Goal: Task Accomplishment & Management: Use online tool/utility

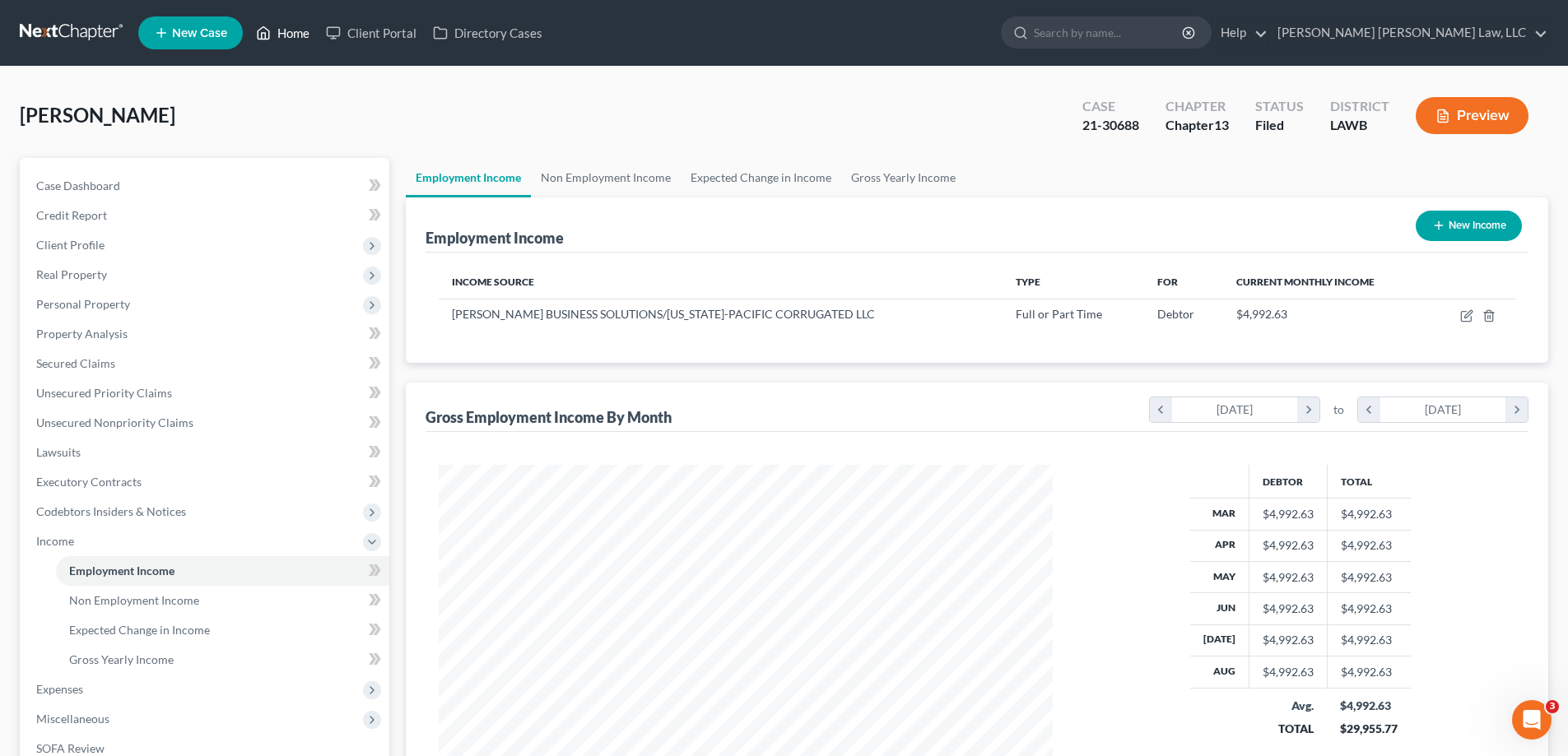
scroll to position [307, 647]
drag, startPoint x: 289, startPoint y: 38, endPoint x: 263, endPoint y: 49, distance: 28.2
click at [289, 37] on link "Home" at bounding box center [282, 33] width 70 height 29
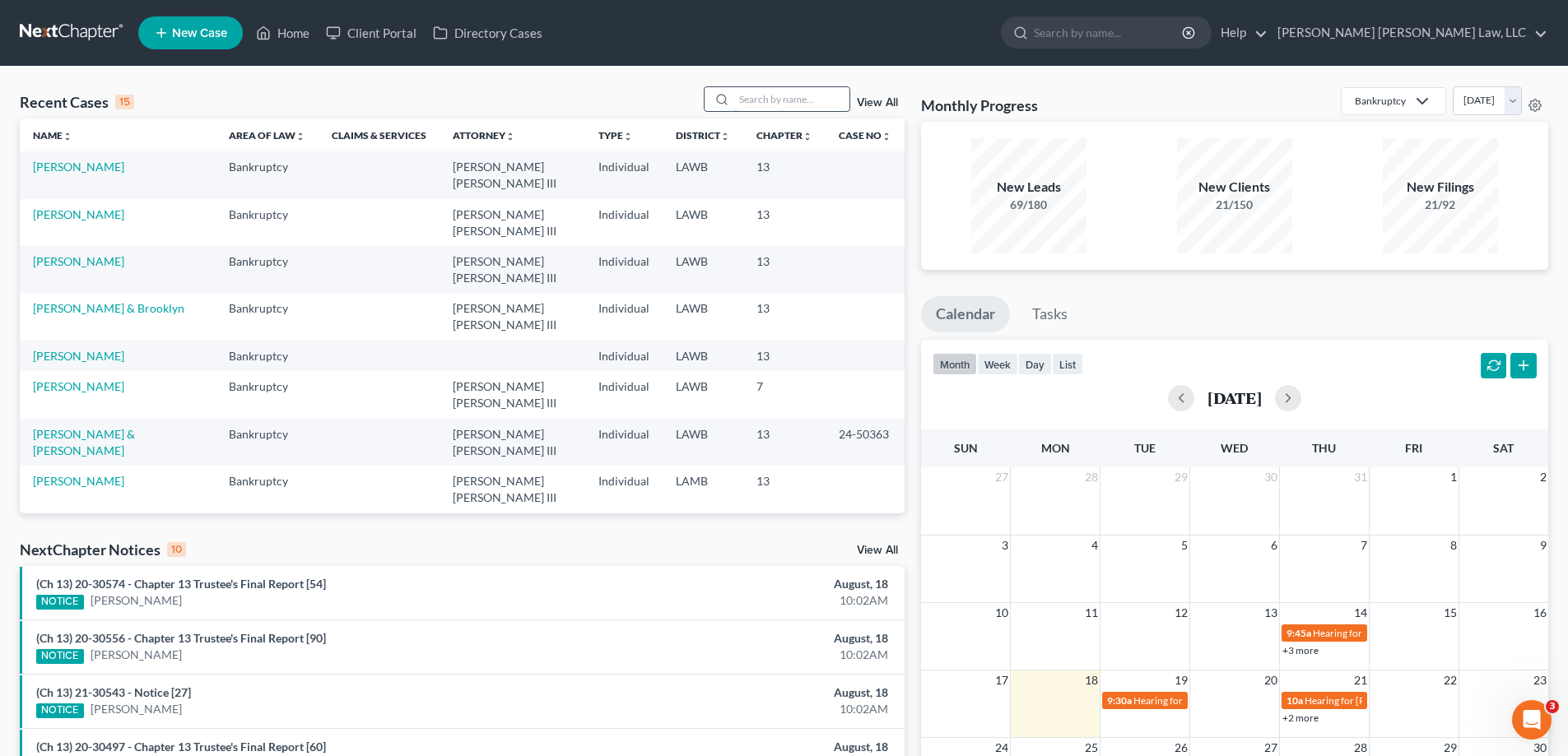
click at [766, 99] on input "search" at bounding box center [791, 99] width 115 height 24
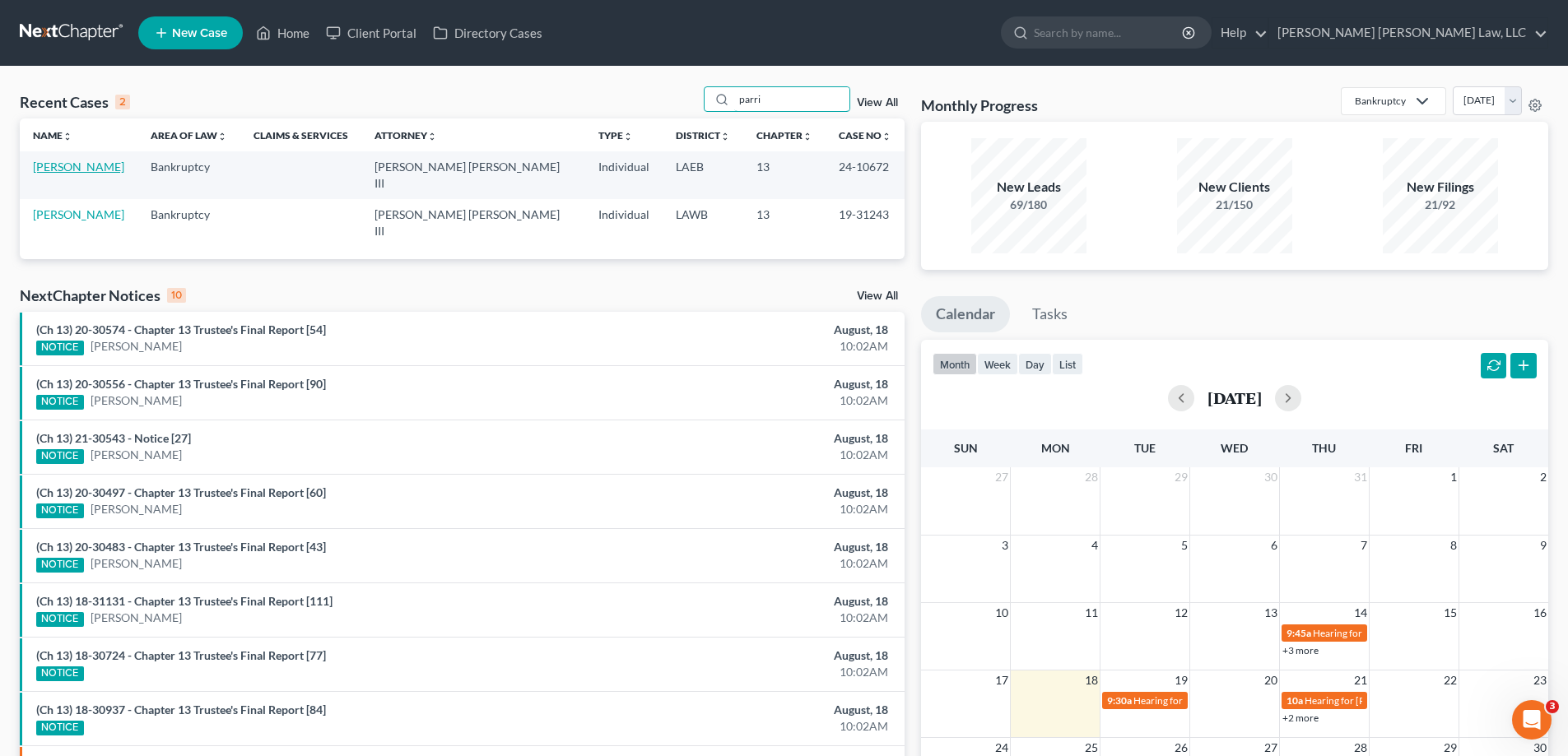
type input "parri"
click at [44, 169] on link "[PERSON_NAME]" at bounding box center [78, 167] width 91 height 14
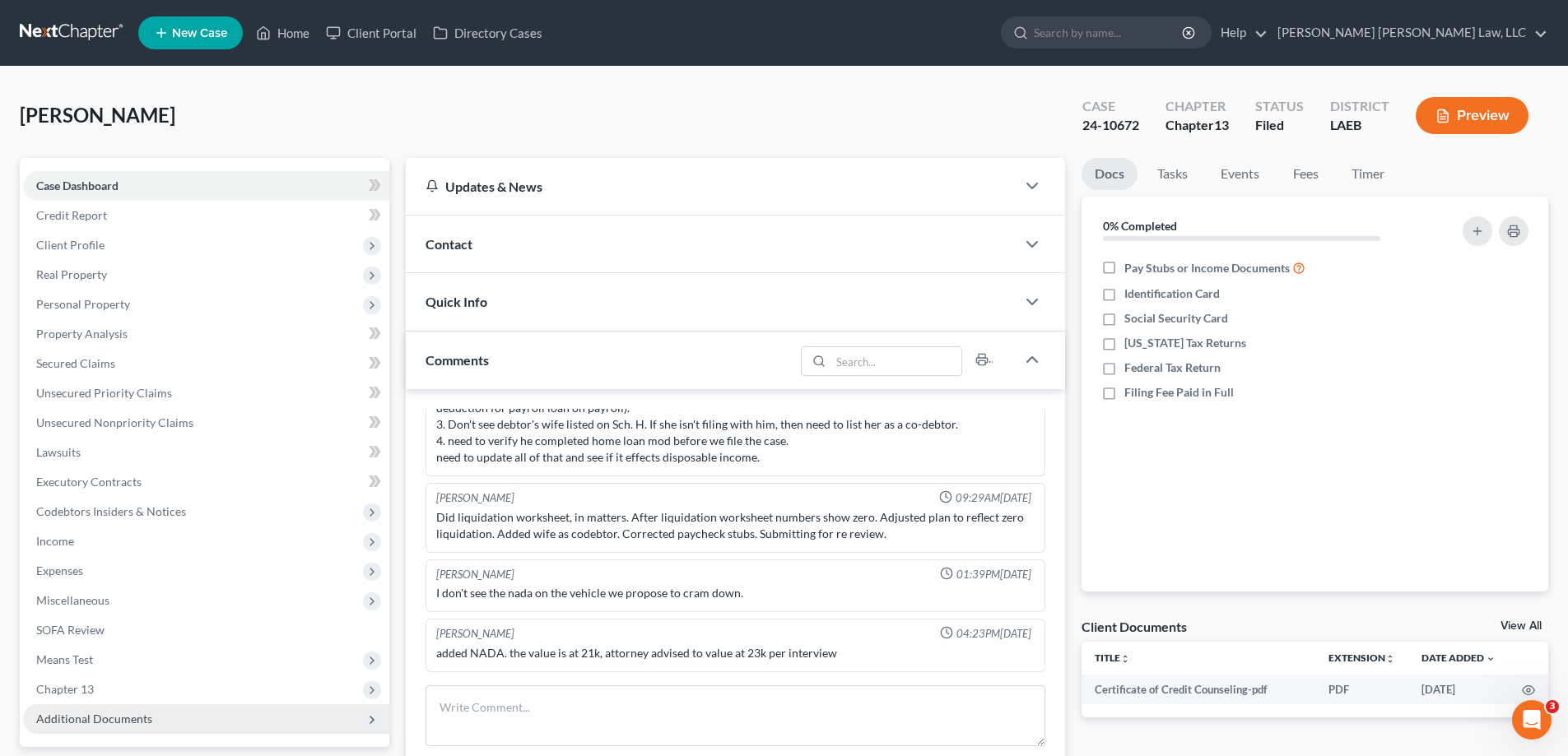
scroll to position [294, 0]
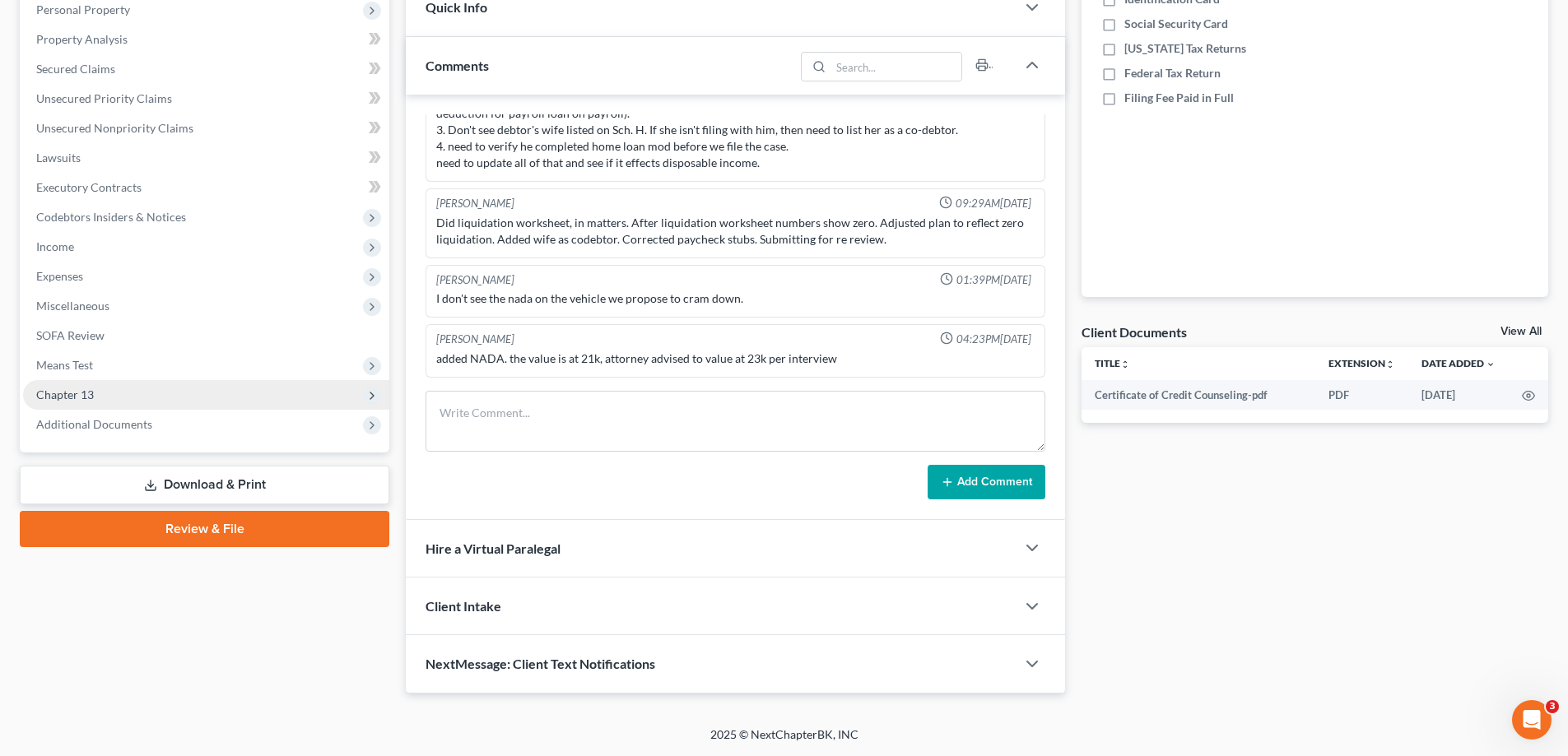
click at [91, 386] on span "Chapter 13" at bounding box center [206, 395] width 366 height 29
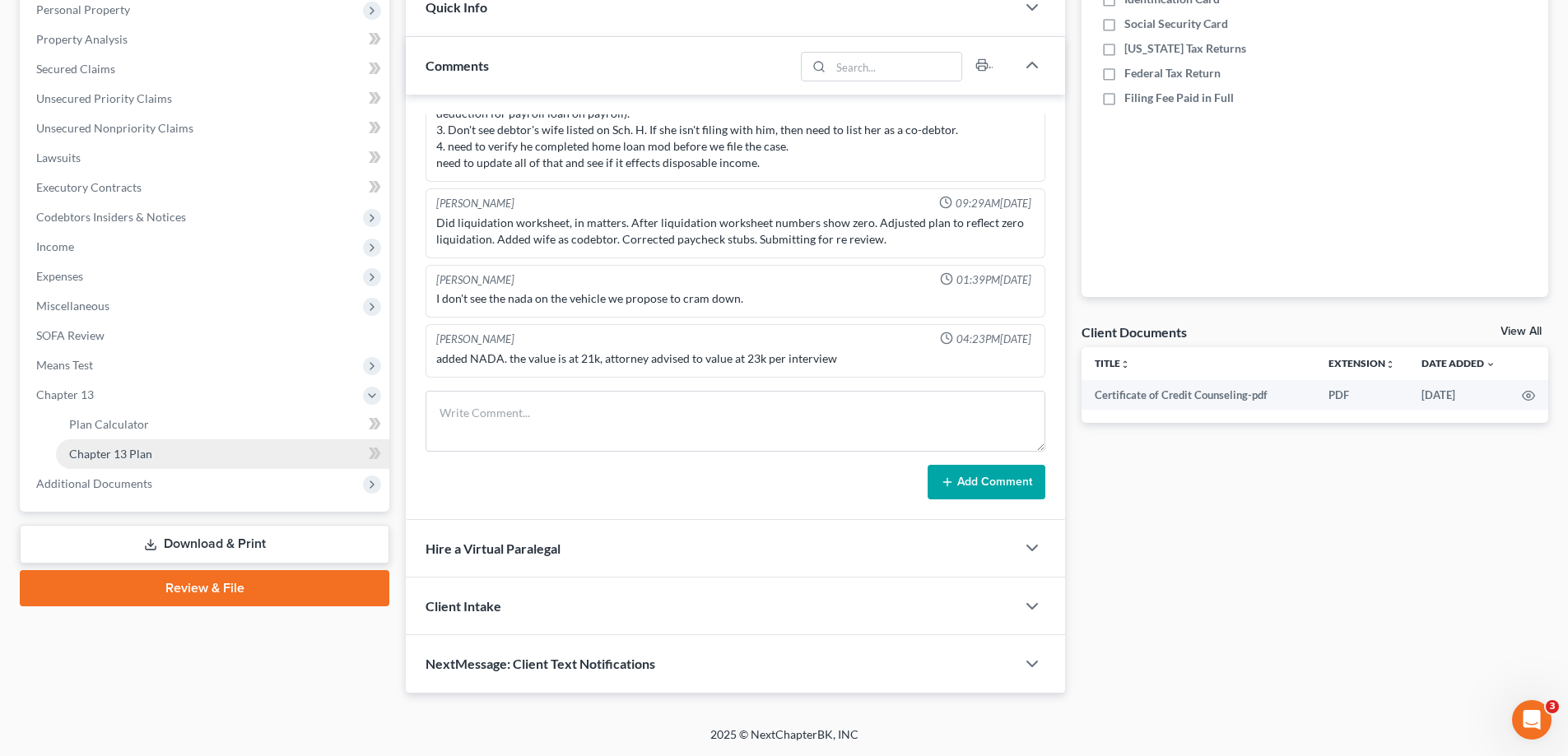
click at [105, 446] on span "Chapter 13 Plan" at bounding box center [110, 453] width 83 height 14
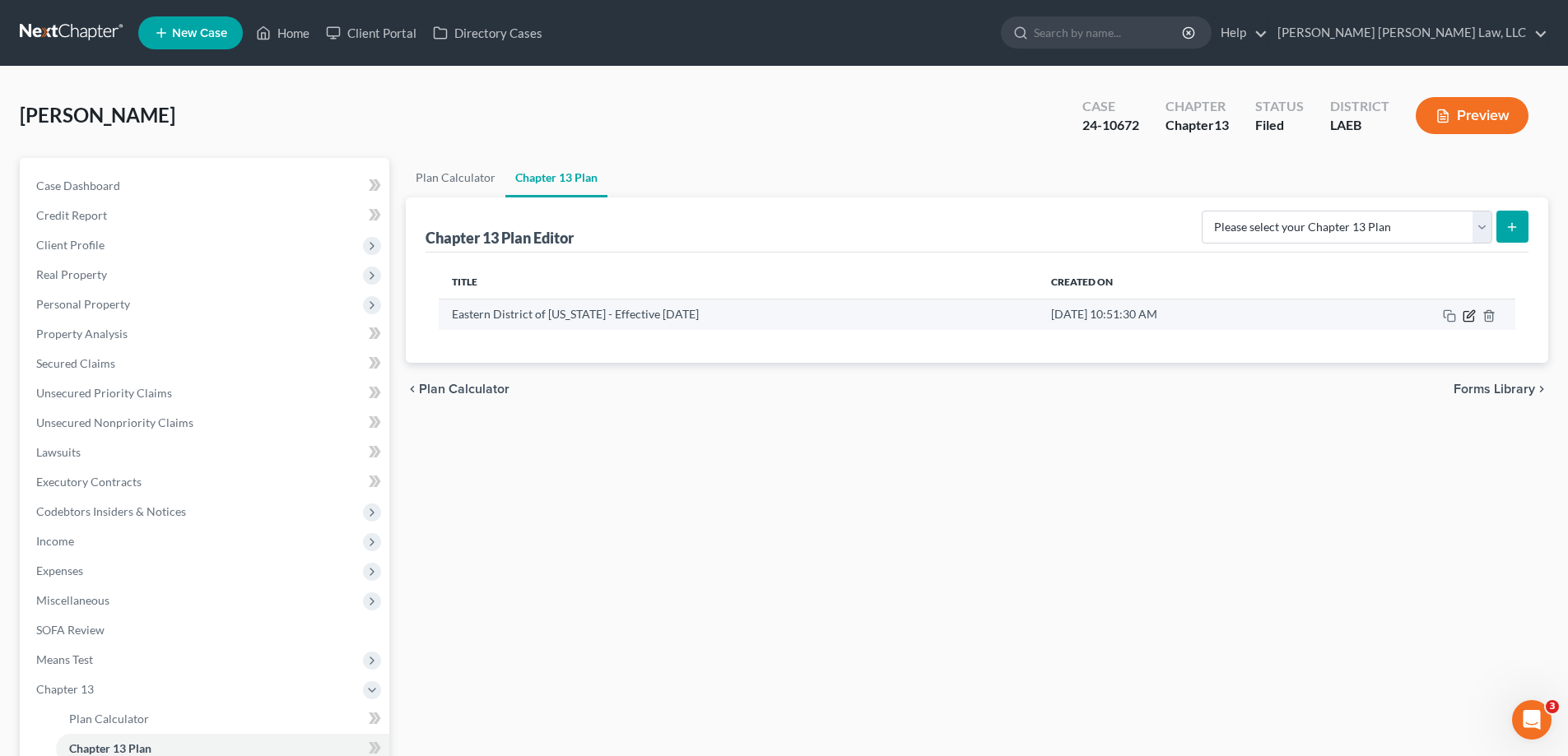
click at [1463, 315] on icon "button" at bounding box center [1467, 316] width 9 height 9
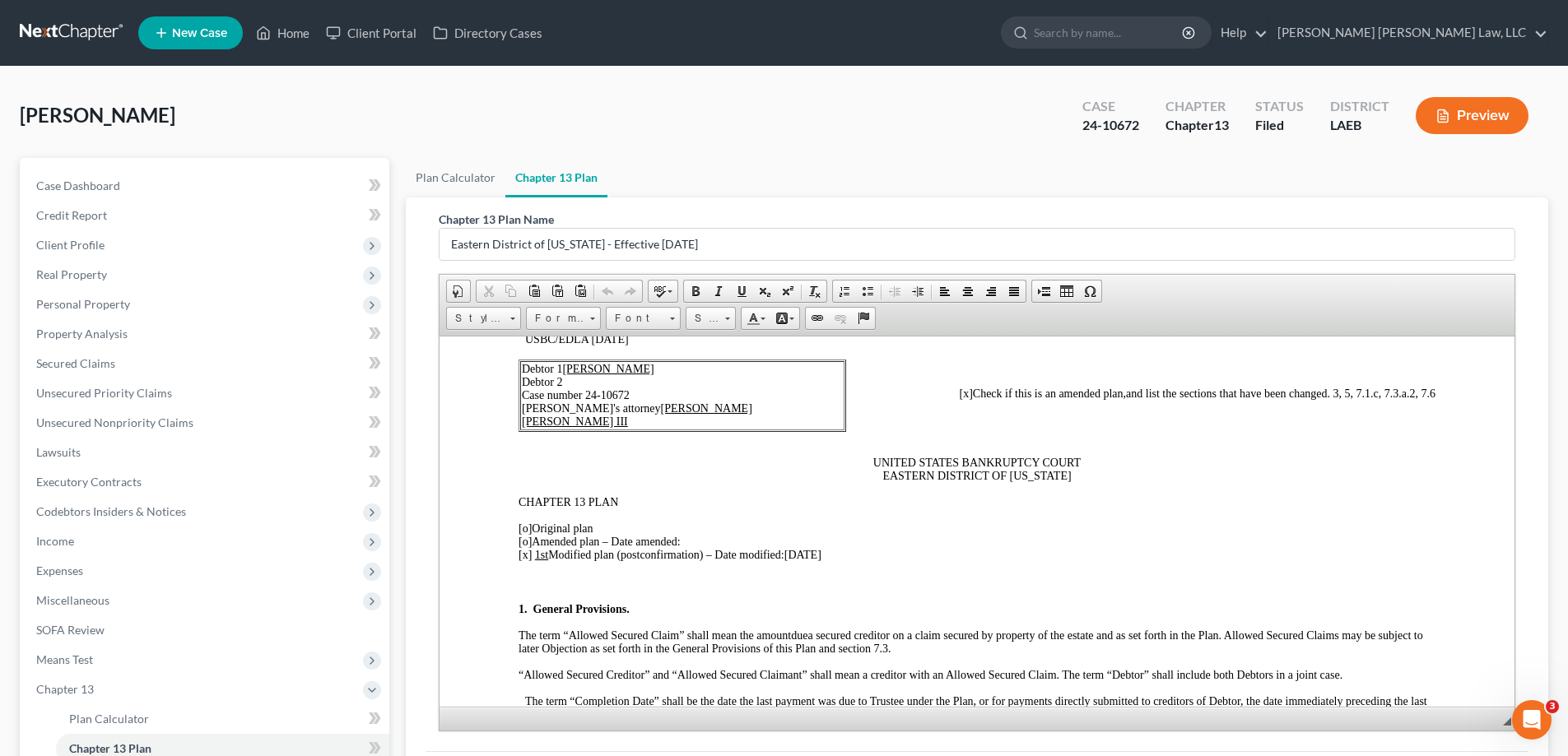
scroll to position [207, 0]
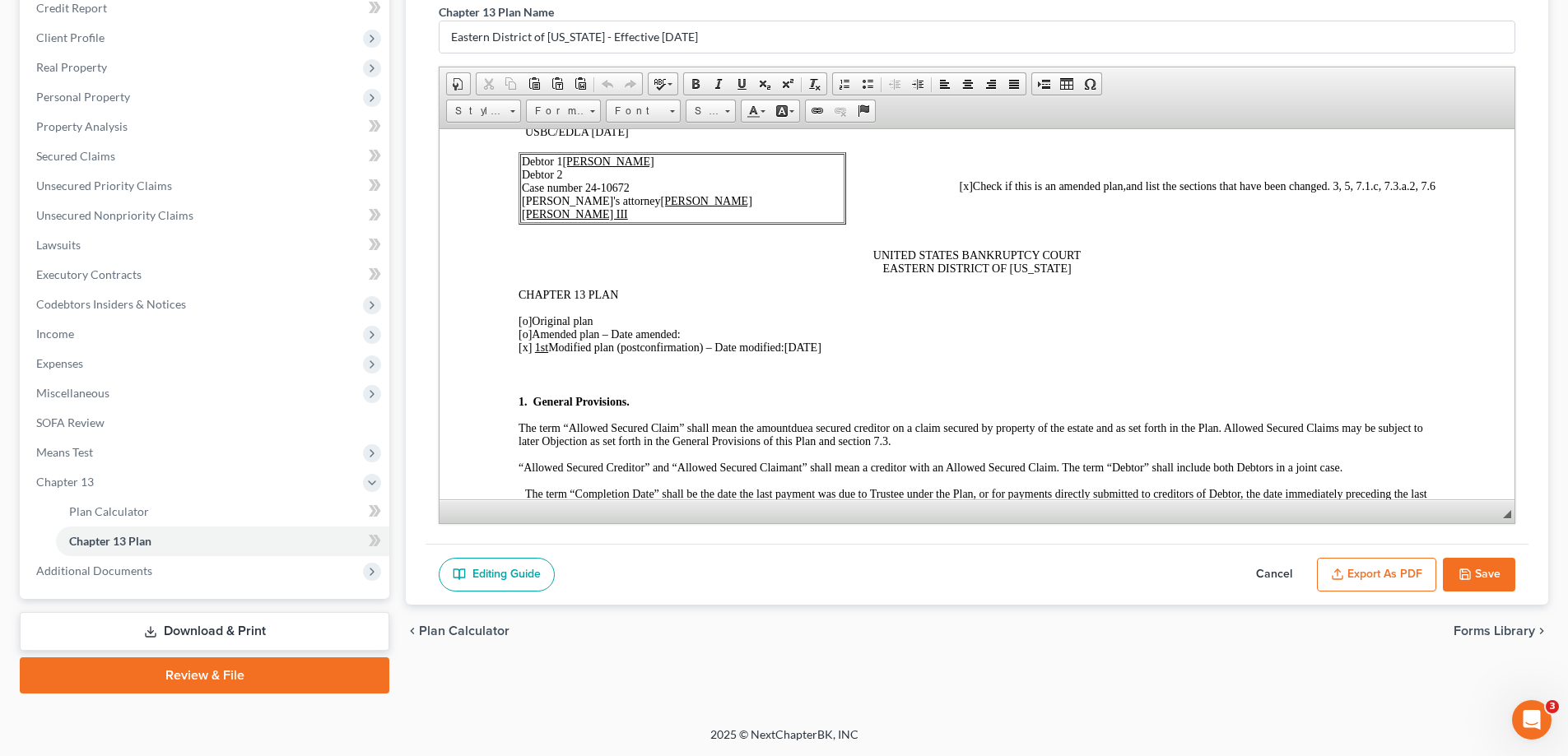
click at [1416, 582] on button "Export as PDF" at bounding box center [1376, 575] width 120 height 34
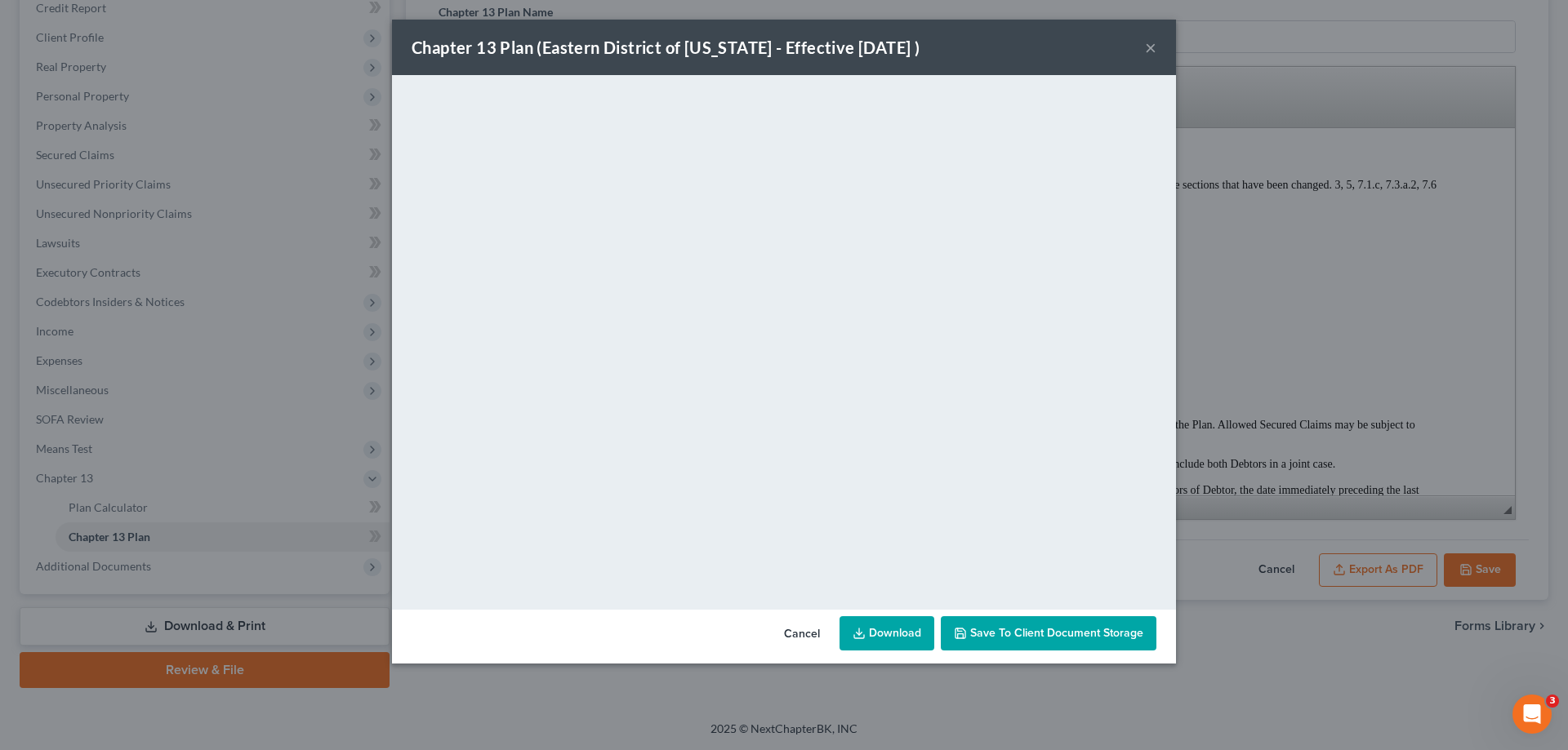
click at [1153, 46] on button "×" at bounding box center [1150, 47] width 11 height 20
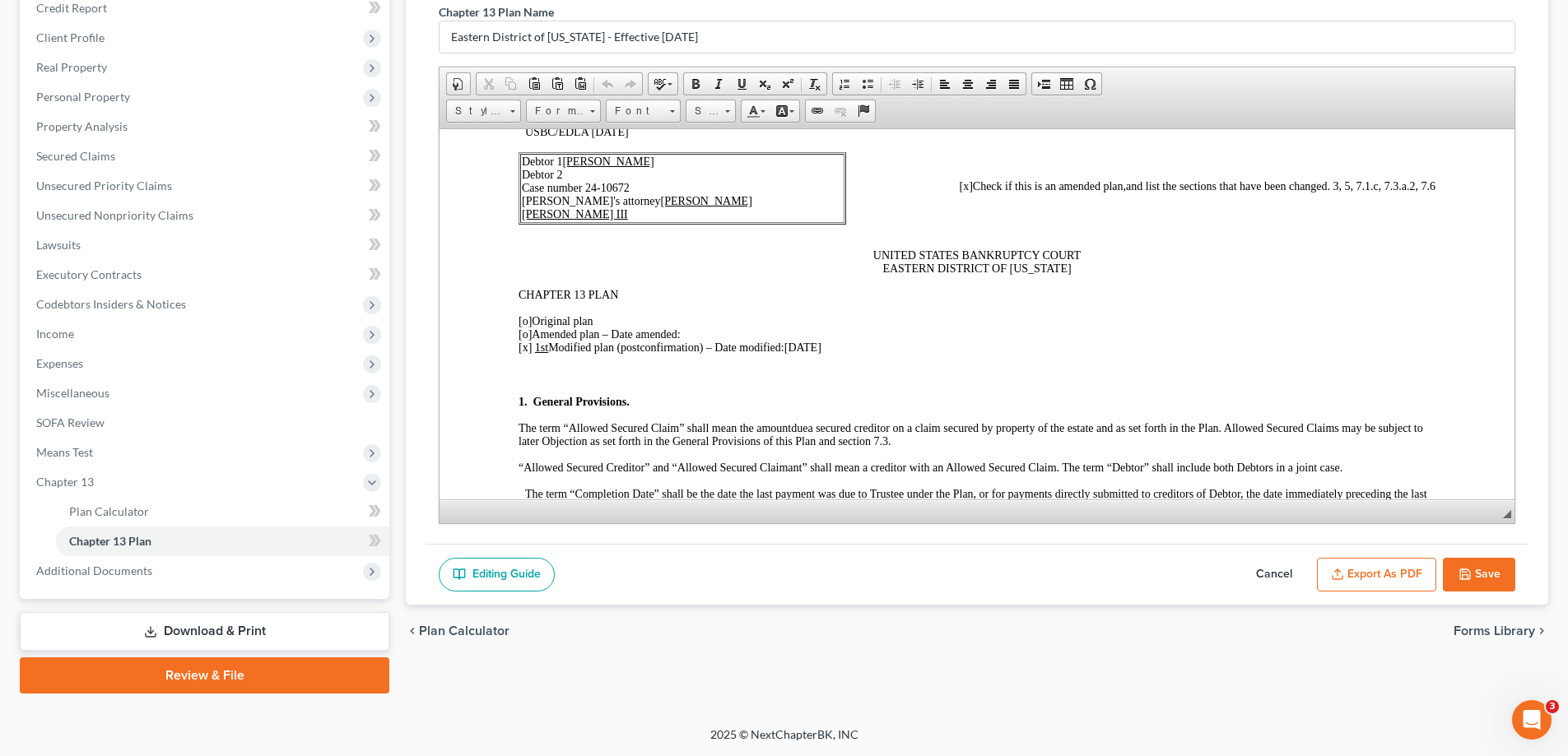
drag, startPoint x: 1503, startPoint y: 560, endPoint x: 1365, endPoint y: 616, distance: 148.9
click at [1501, 560] on button "Save" at bounding box center [1479, 575] width 72 height 34
